Goal: Information Seeking & Learning: Learn about a topic

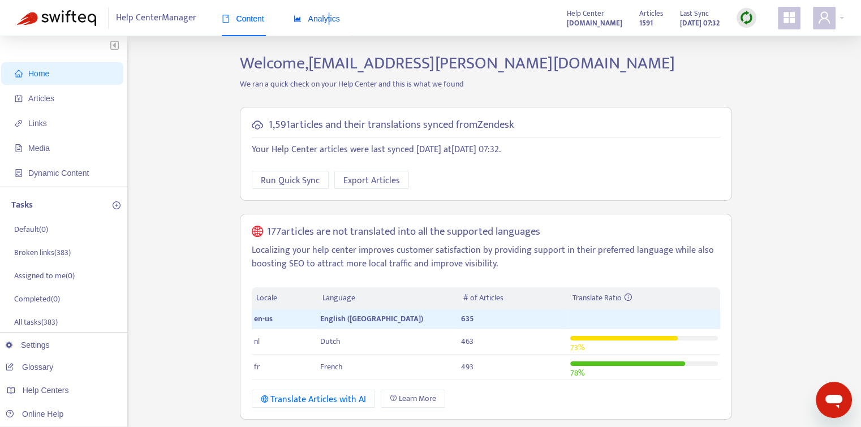
click at [331, 23] on span "Analytics" at bounding box center [317, 18] width 46 height 9
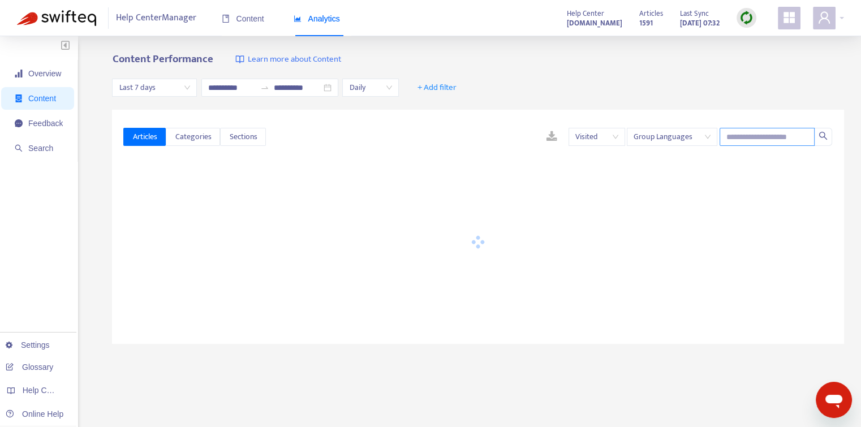
click at [767, 139] on input "text" at bounding box center [767, 137] width 95 height 18
paste input "**********"
type input "**********"
click at [681, 71] on div "**********" at bounding box center [478, 88] width 732 height 44
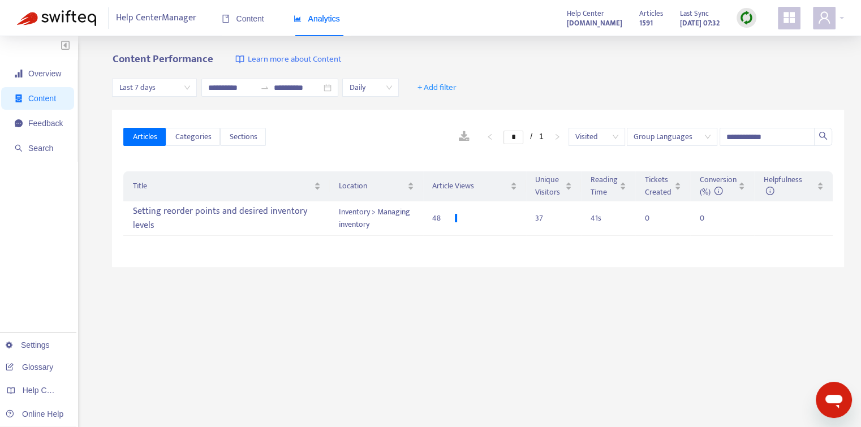
click at [669, 138] on span "Group Languages" at bounding box center [672, 136] width 77 height 17
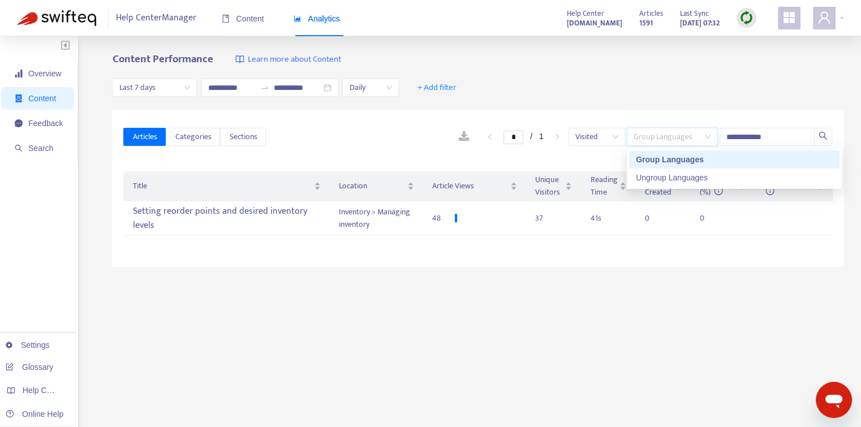
click at [671, 164] on div "Group Languages" at bounding box center [734, 159] width 197 height 12
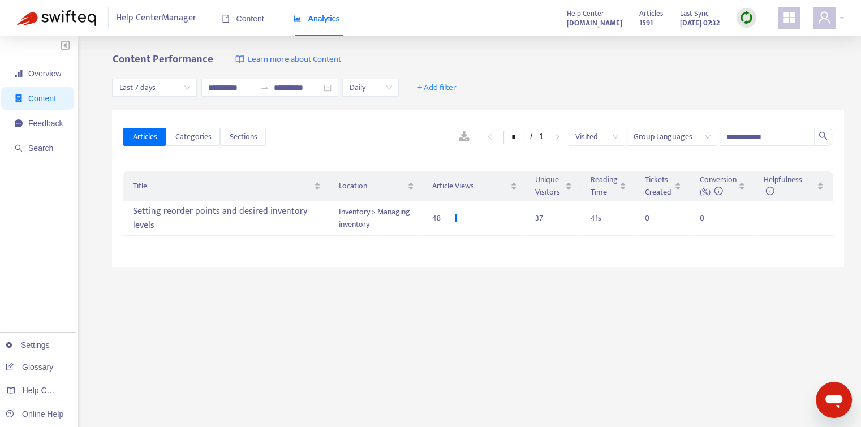
click at [321, 144] on div "**********" at bounding box center [549, 137] width 567 height 18
click at [432, 84] on span "+ Add filter" at bounding box center [437, 88] width 39 height 14
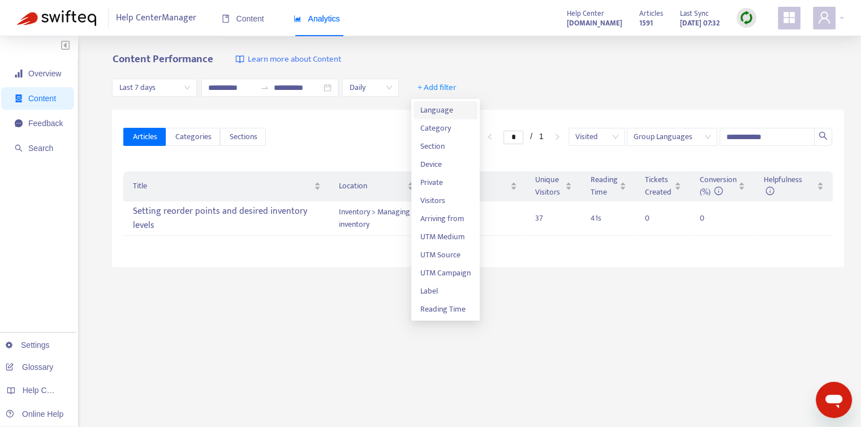
click at [436, 115] on span "Language" at bounding box center [445, 110] width 50 height 12
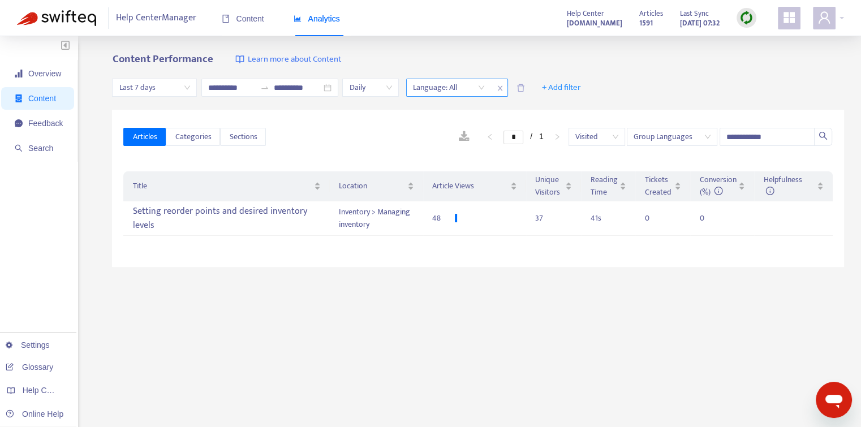
click at [471, 87] on div at bounding box center [443, 88] width 68 height 14
click at [436, 130] on div "en-us" at bounding box center [516, 128] width 197 height 12
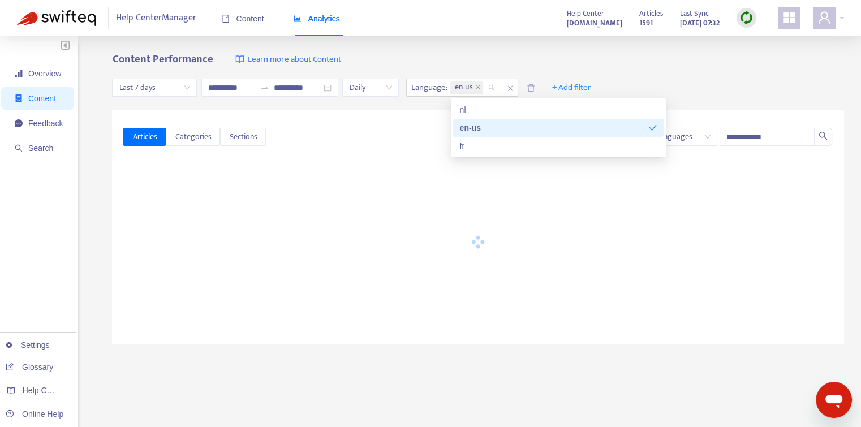
click at [333, 124] on div "**********" at bounding box center [478, 137] width 710 height 44
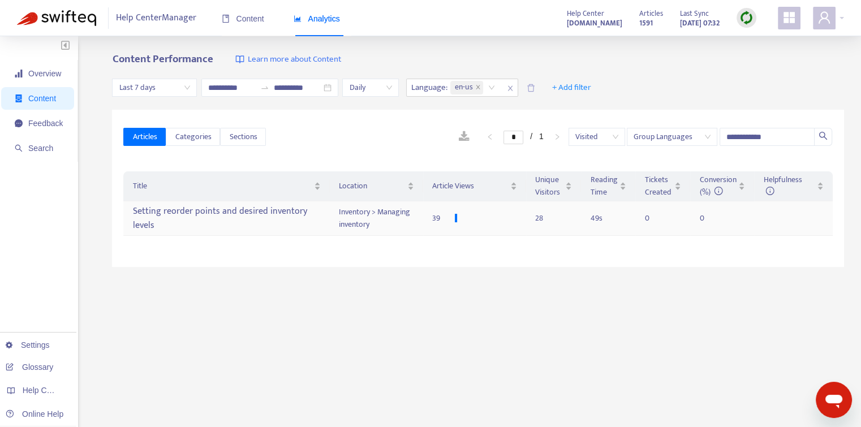
click at [264, 224] on div "Setting reorder points and desired inventory levels" at bounding box center [226, 218] width 188 height 33
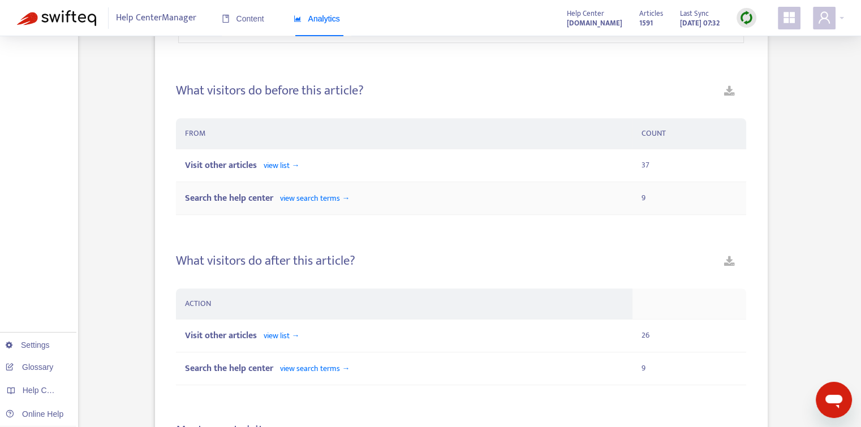
scroll to position [706, 0]
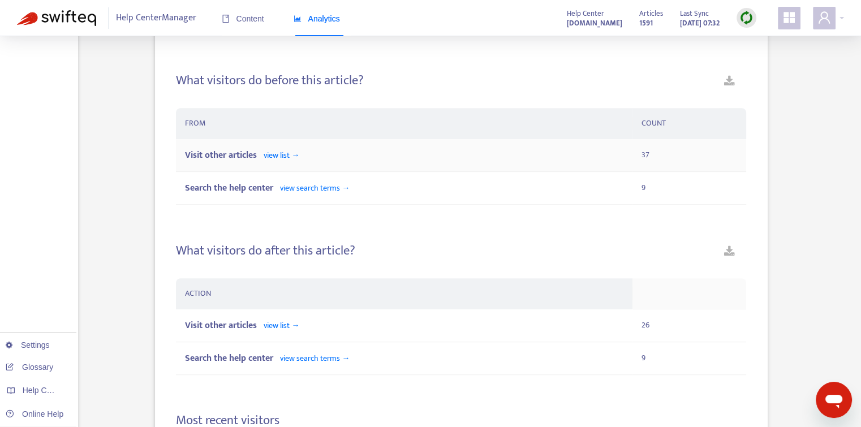
click at [297, 152] on span "view list →" at bounding box center [282, 155] width 36 height 13
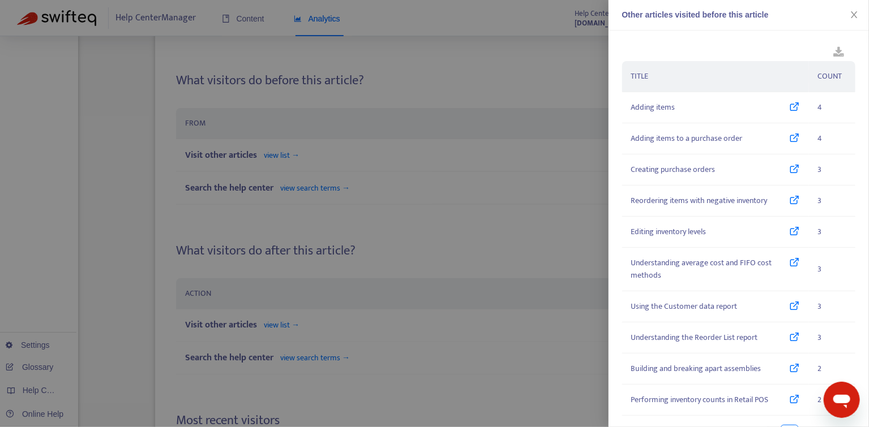
click at [472, 132] on div at bounding box center [434, 213] width 869 height 427
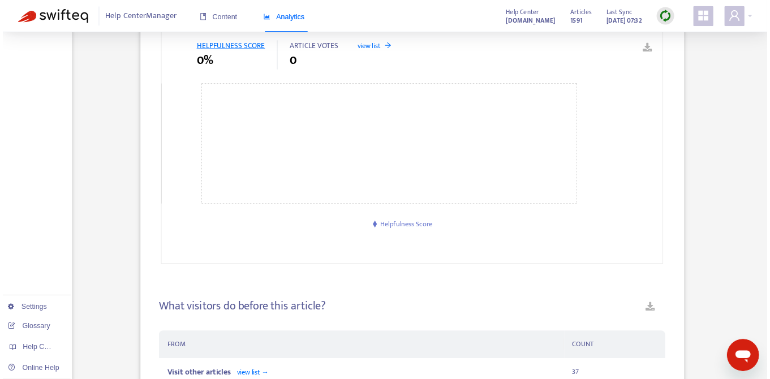
scroll to position [659, 0]
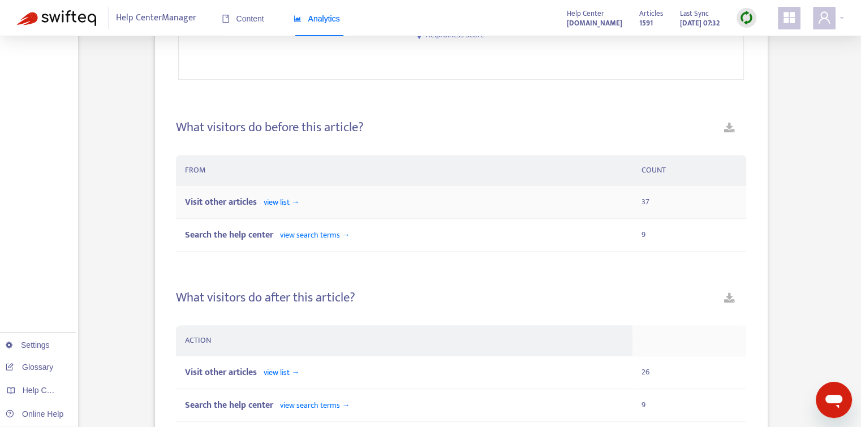
click at [278, 204] on span "view list →" at bounding box center [282, 202] width 36 height 13
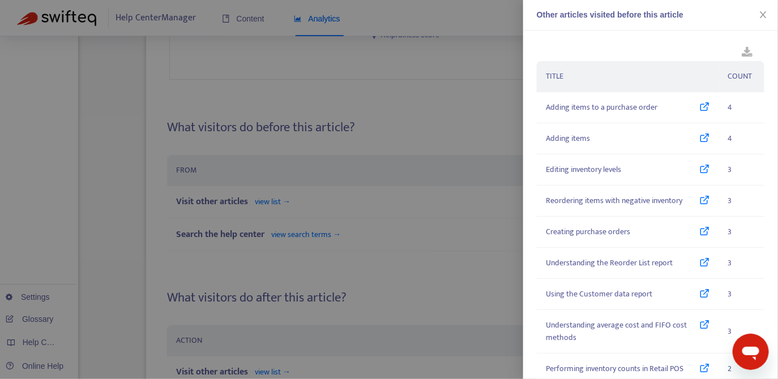
click at [445, 182] on div at bounding box center [389, 189] width 778 height 379
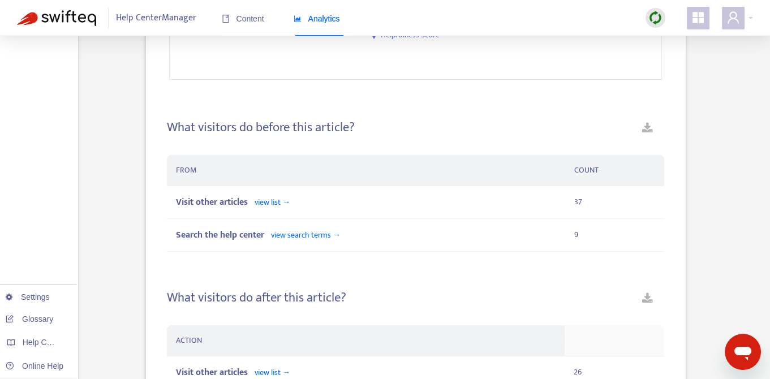
click at [341, 125] on h4 "What visitors do before this article?" at bounding box center [261, 127] width 188 height 15
click at [426, 124] on div "What visitors do before this article?" at bounding box center [415, 132] width 497 height 24
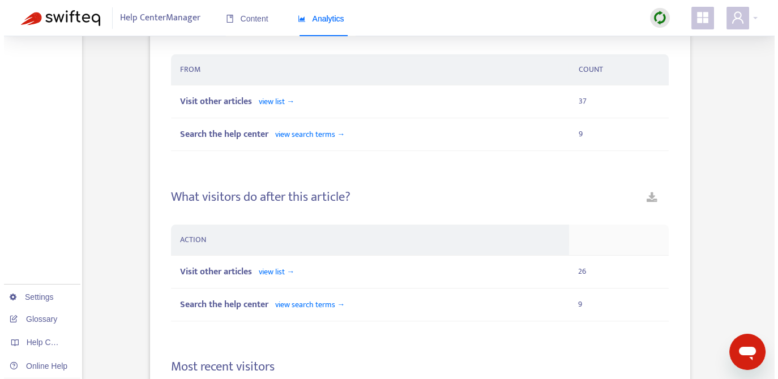
scroll to position [761, 0]
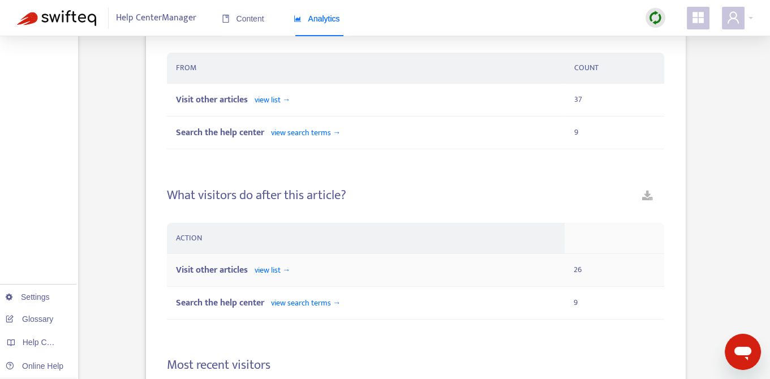
click at [303, 265] on div "Visit other articles view list →" at bounding box center [366, 270] width 380 height 14
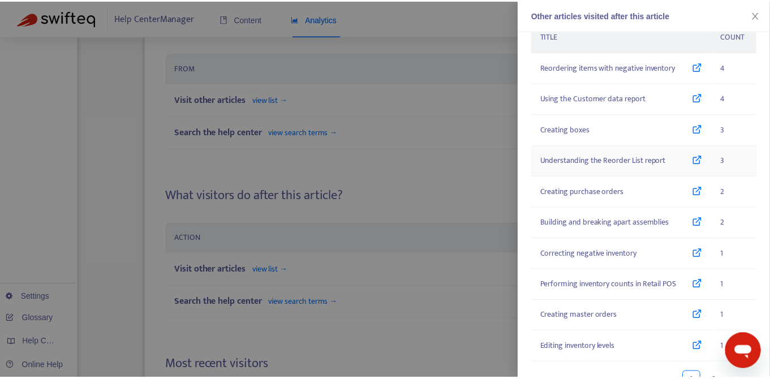
scroll to position [0, 0]
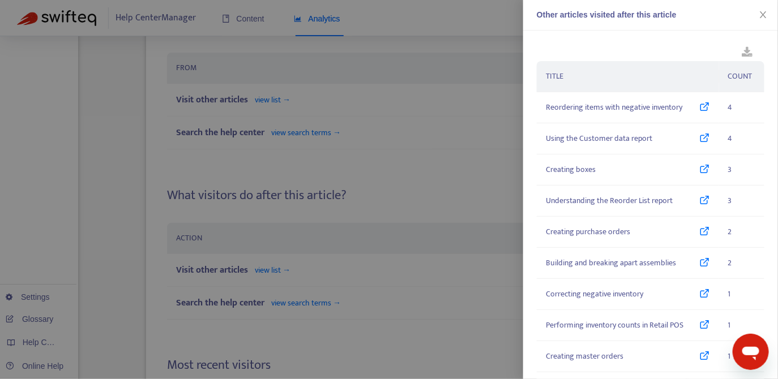
click at [485, 174] on div at bounding box center [389, 189] width 778 height 379
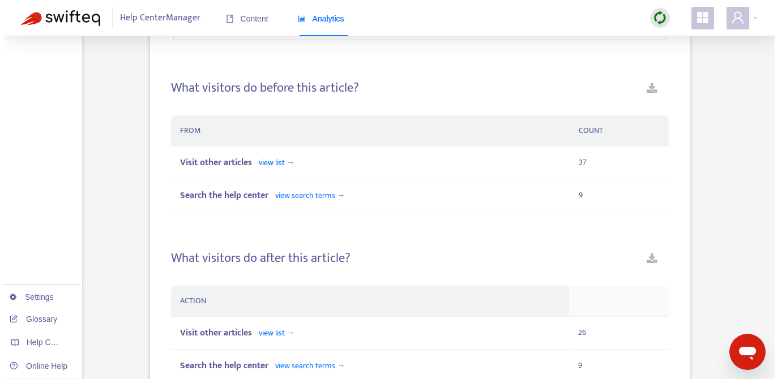
scroll to position [696, 0]
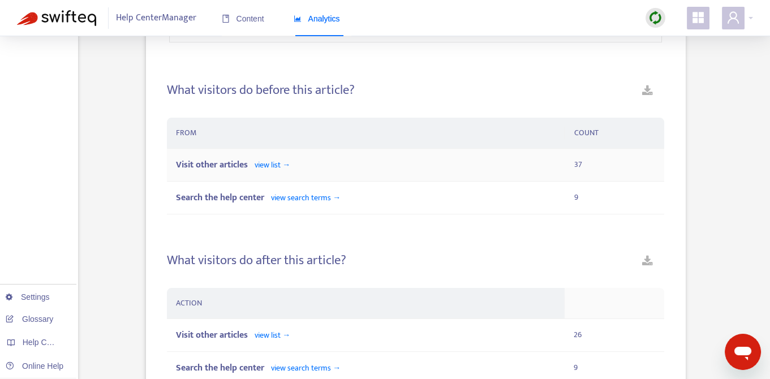
click at [265, 163] on span "view list →" at bounding box center [273, 164] width 36 height 13
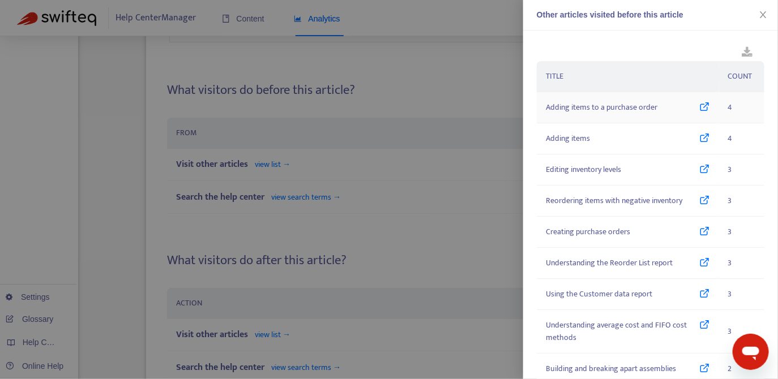
click at [623, 108] on span "Adding items to a purchase order" at bounding box center [601, 107] width 111 height 12
click at [699, 236] on icon at bounding box center [704, 232] width 10 height 12
click at [682, 266] on div "Understanding the Reorder List report" at bounding box center [628, 263] width 164 height 12
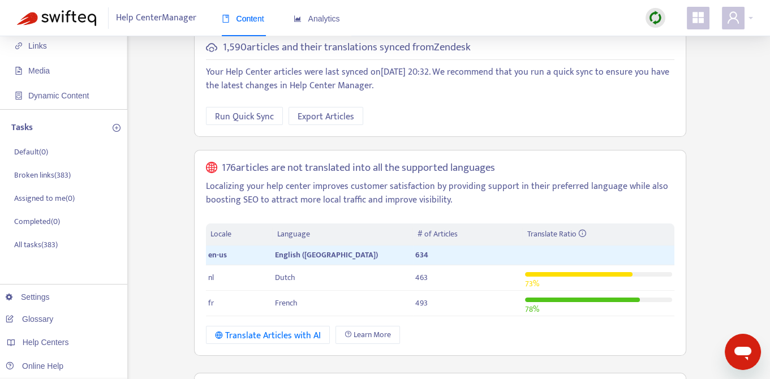
scroll to position [81, 0]
